Goal: Check status: Check status

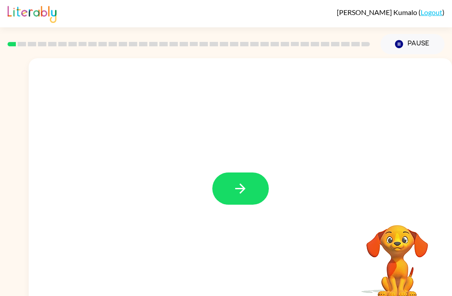
click at [236, 198] on button "button" at bounding box center [240, 189] width 57 height 32
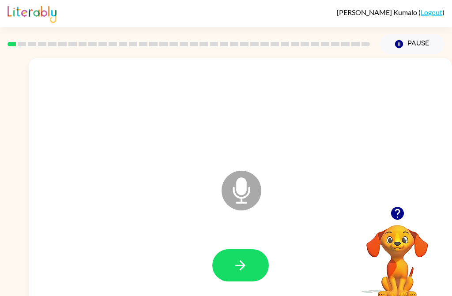
click at [252, 279] on button "button" at bounding box center [240, 266] width 57 height 32
click at [243, 269] on icon "button" at bounding box center [240, 265] width 15 height 15
click at [256, 256] on button "button" at bounding box center [240, 266] width 57 height 32
click at [228, 267] on button "button" at bounding box center [240, 266] width 57 height 32
click at [237, 264] on icon "button" at bounding box center [240, 265] width 15 height 15
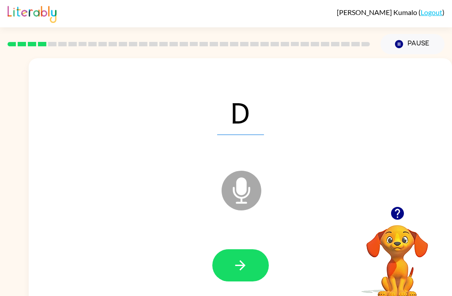
click at [246, 266] on icon "button" at bounding box center [240, 265] width 15 height 15
click at [243, 256] on button "button" at bounding box center [240, 266] width 57 height 32
click at [238, 267] on icon "button" at bounding box center [240, 265] width 15 height 15
click at [234, 279] on button "button" at bounding box center [240, 266] width 57 height 32
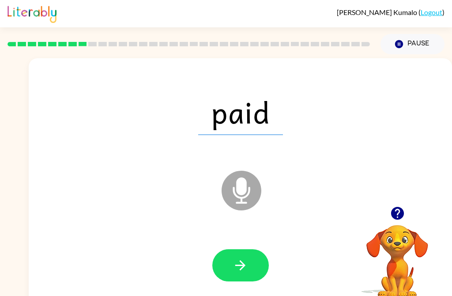
click at [237, 278] on button "button" at bounding box center [240, 266] width 57 height 32
click at [237, 255] on button "button" at bounding box center [240, 266] width 57 height 32
click at [228, 277] on button "button" at bounding box center [240, 266] width 57 height 32
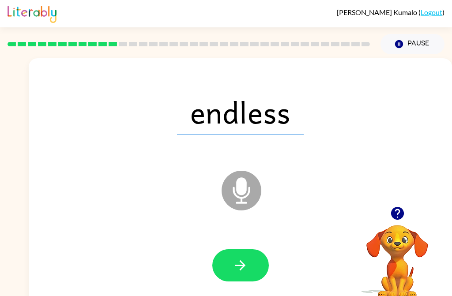
click at [230, 280] on button "button" at bounding box center [240, 266] width 57 height 32
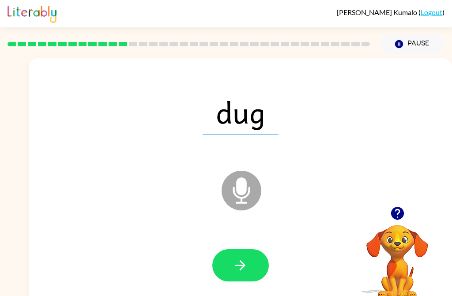
click at [239, 269] on icon "button" at bounding box center [240, 265] width 15 height 15
click at [246, 280] on button "button" at bounding box center [240, 266] width 57 height 32
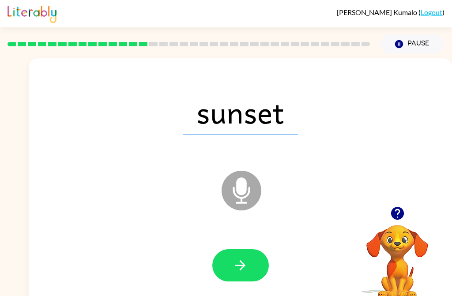
click at [235, 265] on icon "button" at bounding box center [240, 265] width 15 height 15
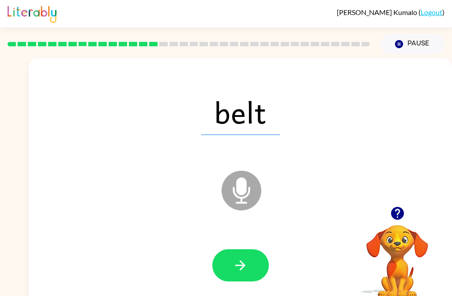
click at [232, 272] on button "button" at bounding box center [240, 266] width 57 height 32
click at [250, 266] on button "button" at bounding box center [240, 266] width 57 height 32
click at [236, 272] on icon "button" at bounding box center [240, 265] width 15 height 15
click at [229, 266] on button "button" at bounding box center [240, 266] width 57 height 32
click at [237, 267] on icon "button" at bounding box center [240, 265] width 15 height 15
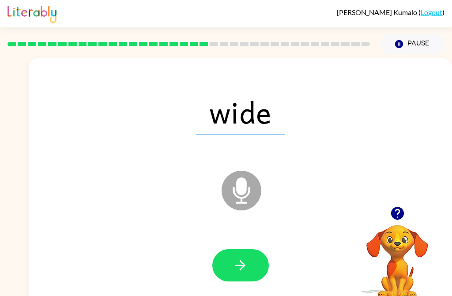
click at [235, 261] on icon "button" at bounding box center [240, 265] width 15 height 15
click at [248, 270] on button "button" at bounding box center [240, 266] width 57 height 32
click at [253, 288] on div at bounding box center [241, 266] width 406 height 72
click at [238, 257] on button "button" at bounding box center [240, 266] width 57 height 32
click at [242, 264] on icon "button" at bounding box center [240, 266] width 10 height 10
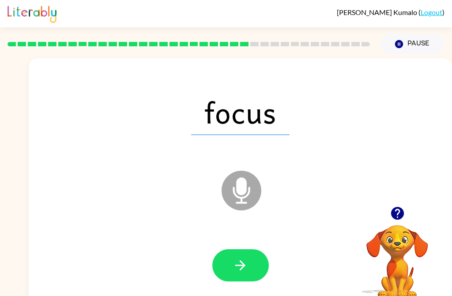
click at [235, 265] on icon "button" at bounding box center [240, 265] width 15 height 15
click at [256, 264] on button "button" at bounding box center [240, 266] width 57 height 32
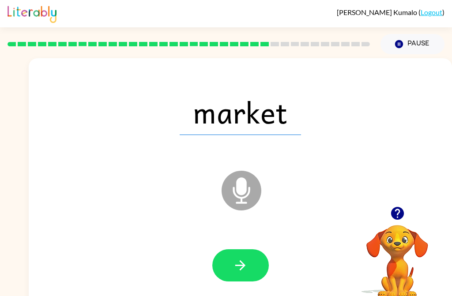
click at [242, 270] on icon "button" at bounding box center [240, 265] width 15 height 15
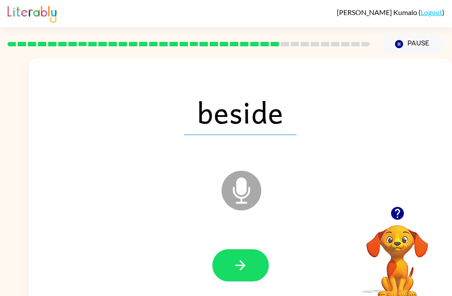
click at [230, 280] on button "button" at bounding box center [240, 266] width 57 height 32
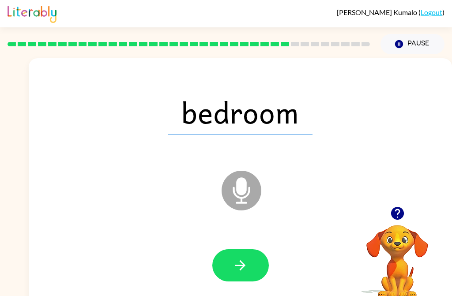
click at [231, 272] on button "button" at bounding box center [240, 266] width 57 height 32
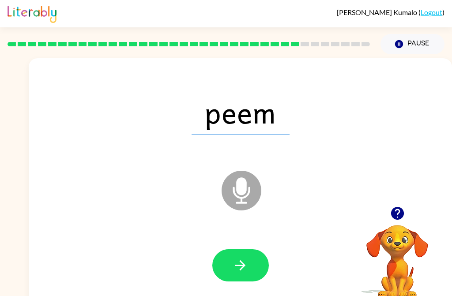
click at [239, 264] on icon "button" at bounding box center [240, 265] width 15 height 15
click at [241, 262] on icon "button" at bounding box center [240, 266] width 10 height 10
click at [245, 274] on button "button" at bounding box center [240, 266] width 57 height 32
click at [231, 265] on button "button" at bounding box center [240, 266] width 57 height 32
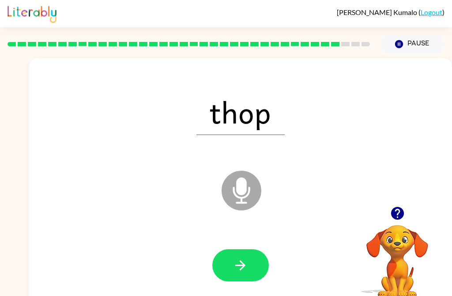
click at [242, 273] on button "button" at bounding box center [240, 266] width 57 height 32
click at [248, 270] on button "button" at bounding box center [240, 266] width 57 height 32
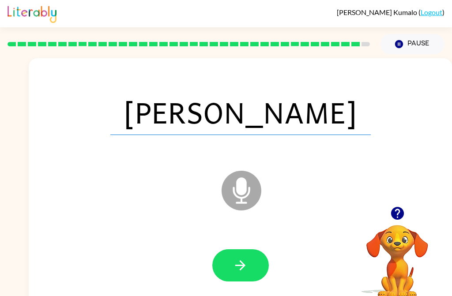
click at [263, 272] on button "button" at bounding box center [240, 266] width 57 height 32
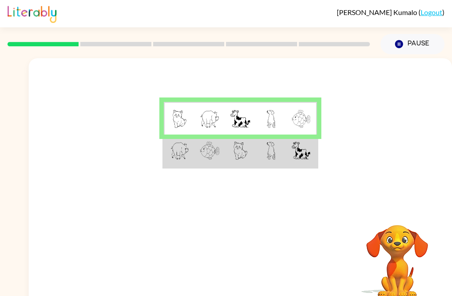
click at [284, 152] on td at bounding box center [271, 151] width 30 height 33
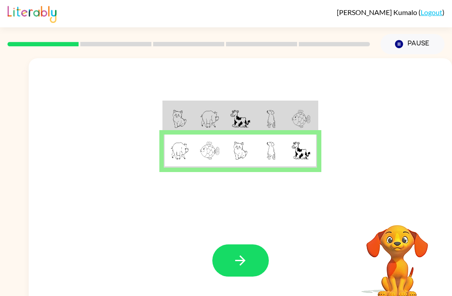
click at [248, 256] on button "button" at bounding box center [240, 261] width 57 height 32
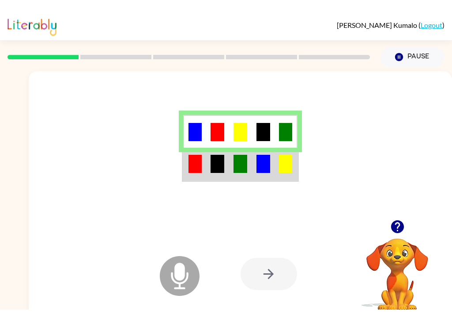
scroll to position [1, 0]
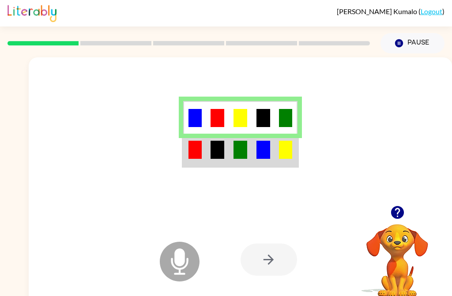
click at [271, 151] on td at bounding box center [263, 150] width 23 height 33
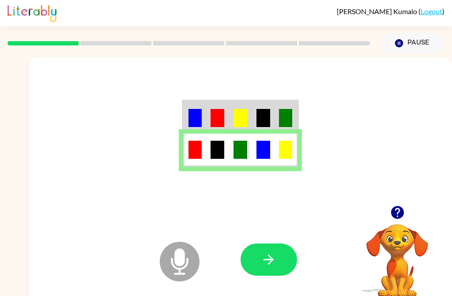
click at [274, 264] on icon "button" at bounding box center [268, 259] width 15 height 15
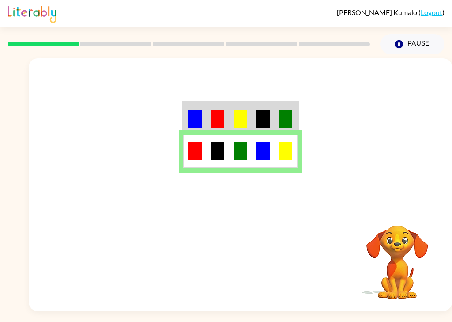
scroll to position [12, 0]
click at [281, 110] on img at bounding box center [285, 119] width 13 height 18
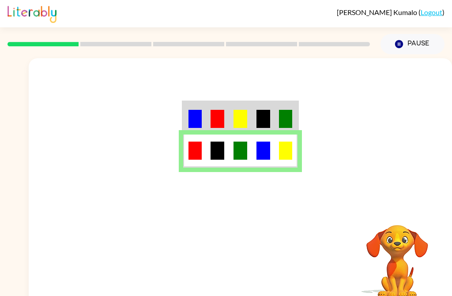
click at [427, 46] on button "Pause Pause" at bounding box center [413, 44] width 64 height 20
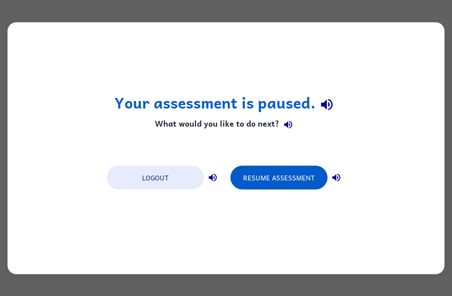
click at [286, 181] on button "Resume Assessment" at bounding box center [279, 178] width 97 height 24
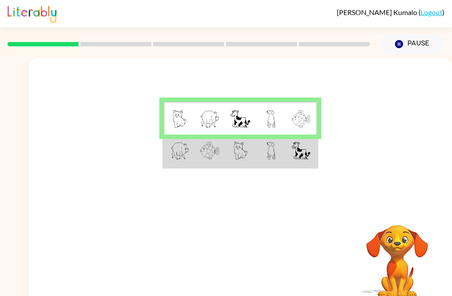
click at [304, 163] on td at bounding box center [302, 151] width 30 height 33
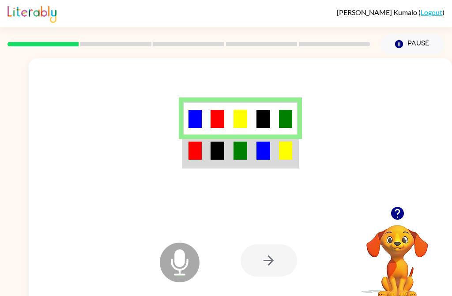
click at [241, 148] on img at bounding box center [241, 151] width 14 height 18
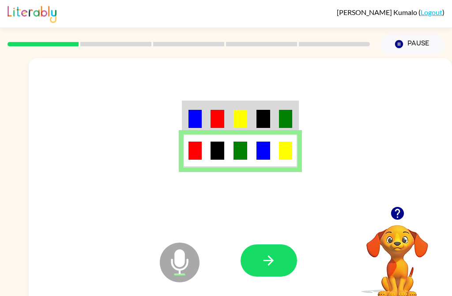
click at [276, 269] on button "button" at bounding box center [269, 261] width 57 height 32
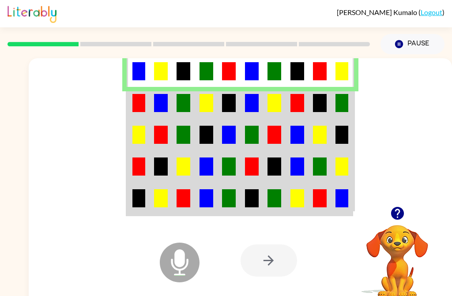
click at [140, 107] on img at bounding box center [138, 103] width 13 height 18
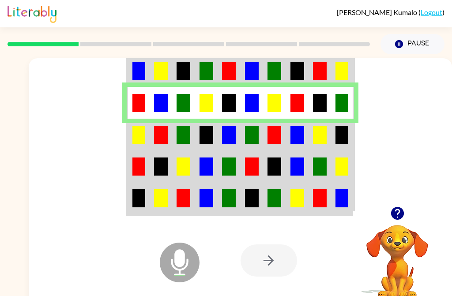
click at [132, 153] on td at bounding box center [138, 167] width 23 height 32
click at [129, 140] on td at bounding box center [138, 135] width 23 height 32
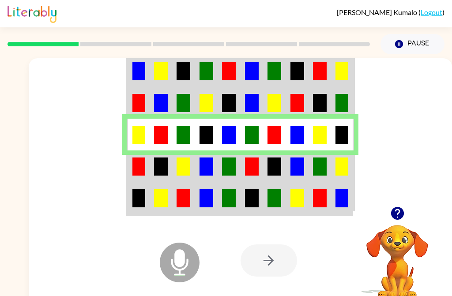
click at [130, 176] on td at bounding box center [138, 167] width 23 height 32
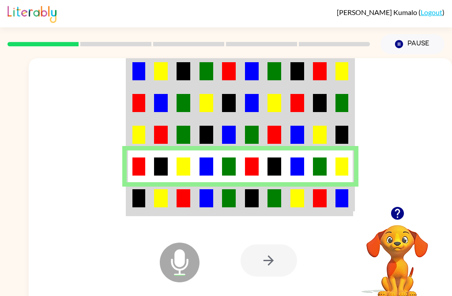
click at [129, 209] on td at bounding box center [138, 198] width 23 height 33
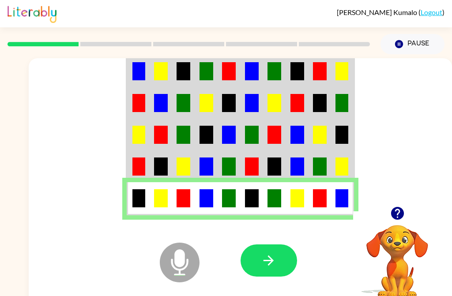
click at [276, 260] on icon "button" at bounding box center [268, 260] width 15 height 15
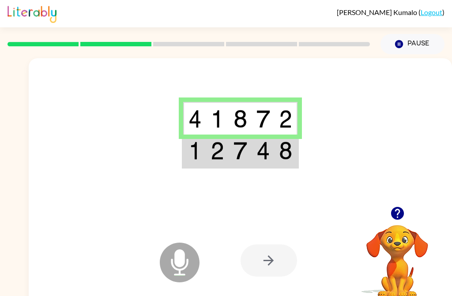
click at [200, 162] on td at bounding box center [194, 151] width 23 height 33
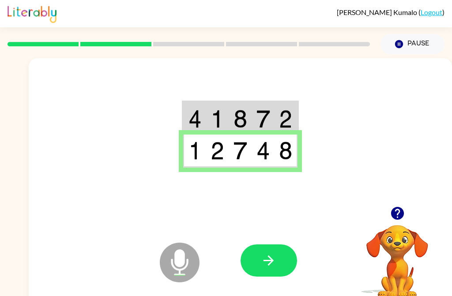
click at [266, 268] on icon "button" at bounding box center [268, 260] width 15 height 15
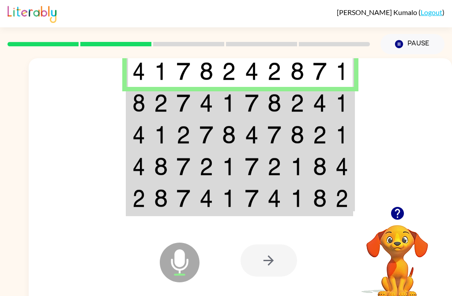
click at [162, 104] on img at bounding box center [161, 103] width 14 height 18
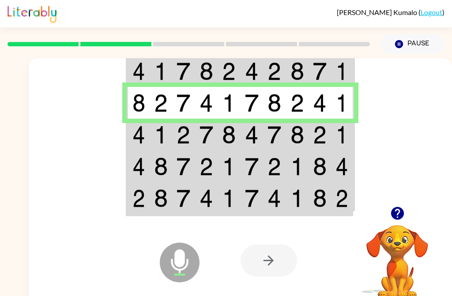
click at [134, 136] on img at bounding box center [138, 135] width 13 height 18
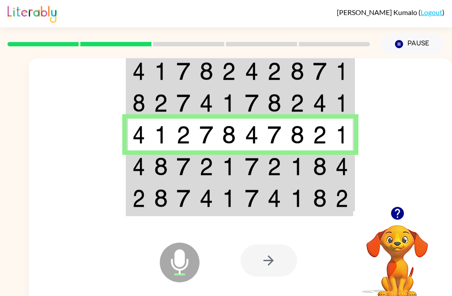
click at [148, 173] on td at bounding box center [138, 167] width 23 height 32
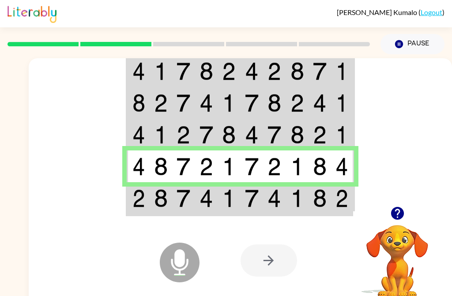
click at [148, 175] on td at bounding box center [138, 167] width 23 height 32
click at [152, 204] on td at bounding box center [161, 198] width 23 height 33
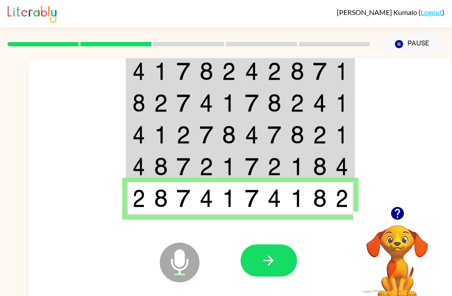
click at [279, 269] on button "button" at bounding box center [269, 261] width 57 height 32
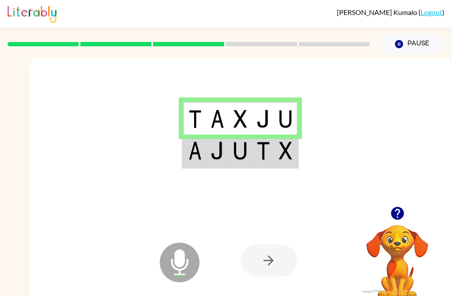
click at [204, 143] on td at bounding box center [194, 151] width 23 height 33
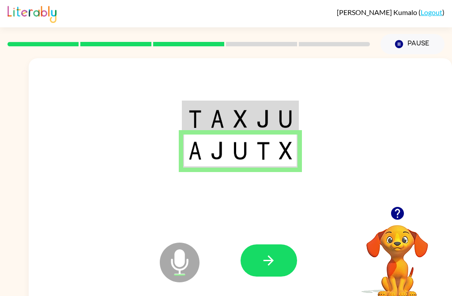
click at [276, 267] on icon "button" at bounding box center [268, 260] width 15 height 15
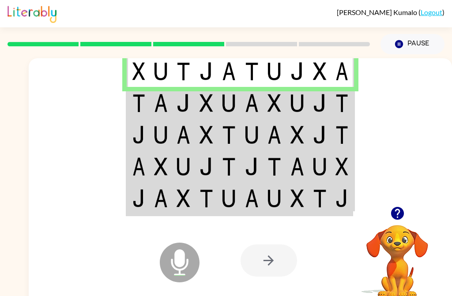
click at [140, 103] on img at bounding box center [138, 103] width 13 height 18
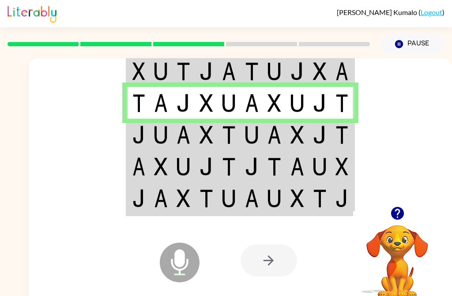
click at [154, 149] on td at bounding box center [161, 135] width 23 height 32
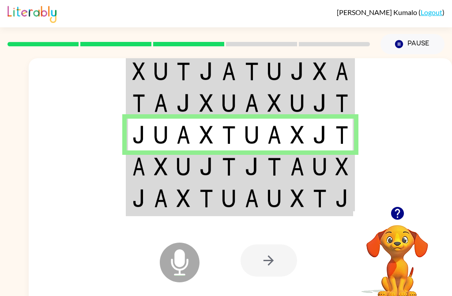
click at [137, 175] on img at bounding box center [138, 167] width 13 height 18
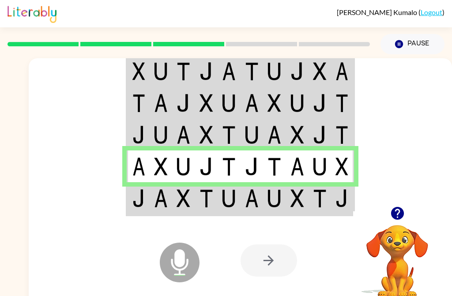
click at [153, 200] on td at bounding box center [161, 198] width 23 height 33
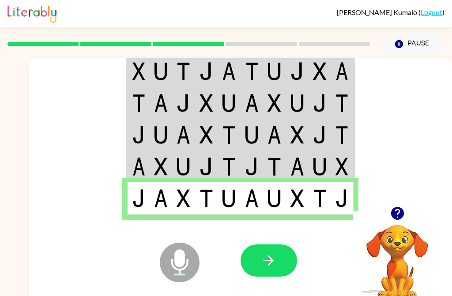
click at [279, 269] on button "button" at bounding box center [269, 261] width 57 height 32
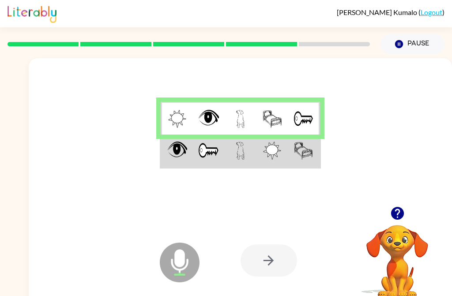
click at [192, 149] on td at bounding box center [177, 151] width 32 height 33
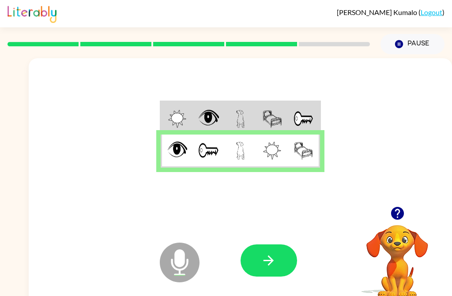
click at [278, 259] on button "button" at bounding box center [269, 261] width 57 height 32
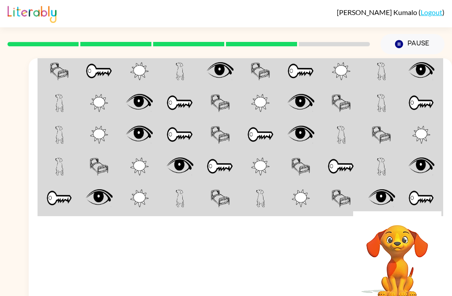
click at [72, 71] on td at bounding box center [59, 70] width 40 height 33
click at [68, 71] on img at bounding box center [59, 71] width 19 height 18
click at [72, 73] on td at bounding box center [59, 70] width 40 height 33
click at [267, 257] on div at bounding box center [303, 260] width 124 height 99
click at [278, 268] on div at bounding box center [303, 260] width 124 height 99
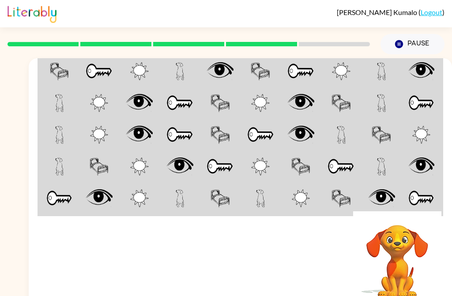
click at [266, 269] on div at bounding box center [303, 260] width 124 height 99
click at [290, 265] on div at bounding box center [303, 260] width 124 height 99
click at [425, 47] on button "Pause Pause" at bounding box center [413, 44] width 64 height 20
click at [408, 45] on button "Pause Pause" at bounding box center [413, 44] width 64 height 20
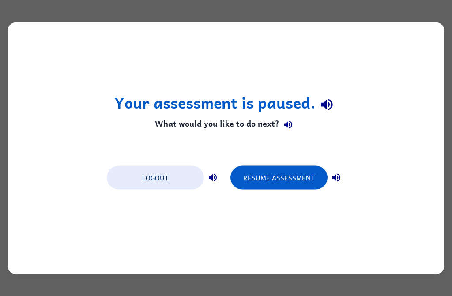
click at [290, 178] on button "Resume Assessment" at bounding box center [279, 178] width 97 height 24
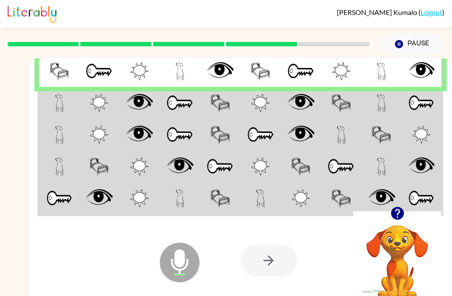
click at [53, 106] on td at bounding box center [59, 103] width 40 height 32
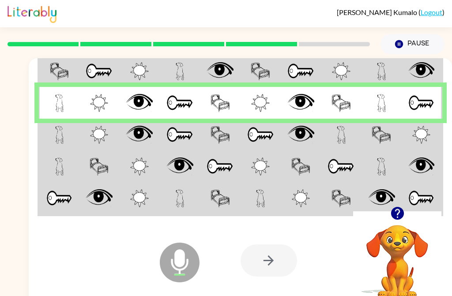
click at [44, 136] on td at bounding box center [59, 135] width 40 height 32
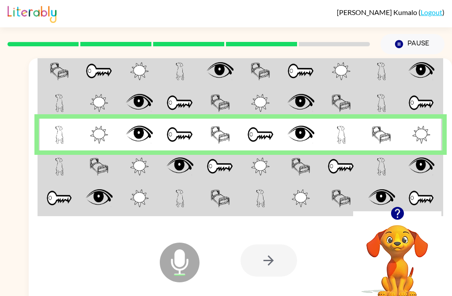
click at [45, 134] on td at bounding box center [59, 135] width 40 height 32
click at [74, 175] on td at bounding box center [59, 167] width 40 height 32
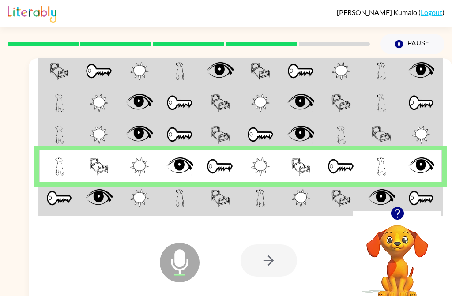
click at [175, 208] on td at bounding box center [180, 198] width 40 height 33
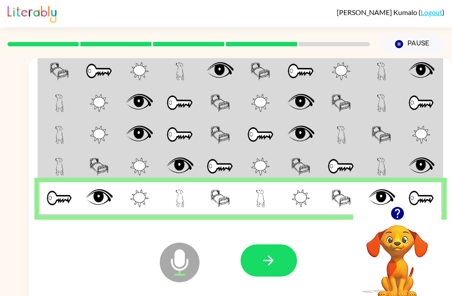
click at [174, 200] on td at bounding box center [180, 198] width 40 height 33
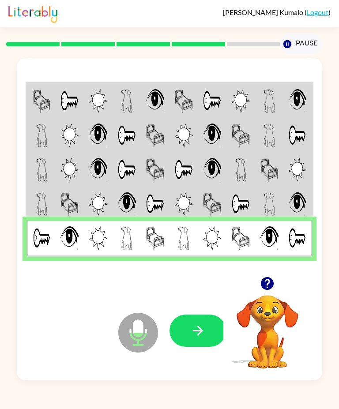
click at [193, 296] on icon "button" at bounding box center [197, 330] width 15 height 15
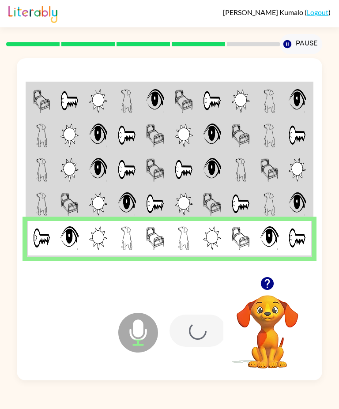
click at [195, 296] on div at bounding box center [198, 331] width 57 height 32
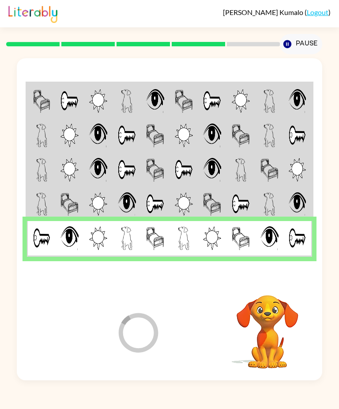
click at [193, 296] on div at bounding box center [202, 330] width 64 height 99
